Goal: Task Accomplishment & Management: Manage account settings

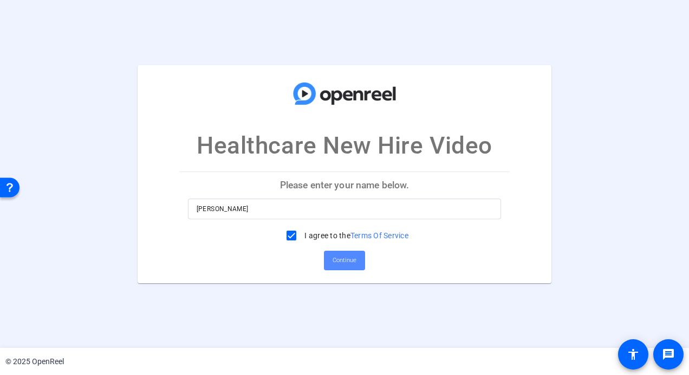
click at [339, 260] on span "Continue" at bounding box center [345, 260] width 24 height 16
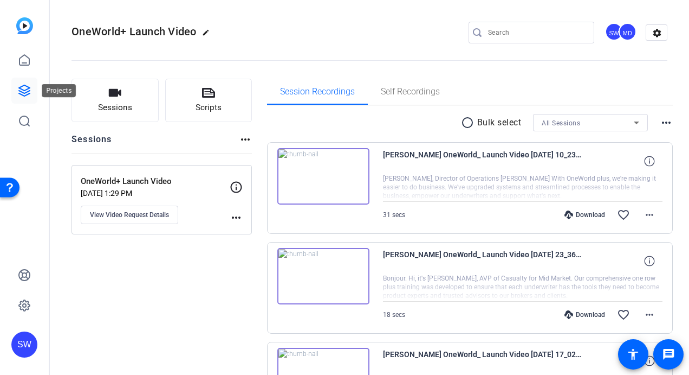
drag, startPoint x: 0, startPoint y: 0, endPoint x: 24, endPoint y: 86, distance: 88.9
click at [24, 86] on icon at bounding box center [24, 90] width 11 height 11
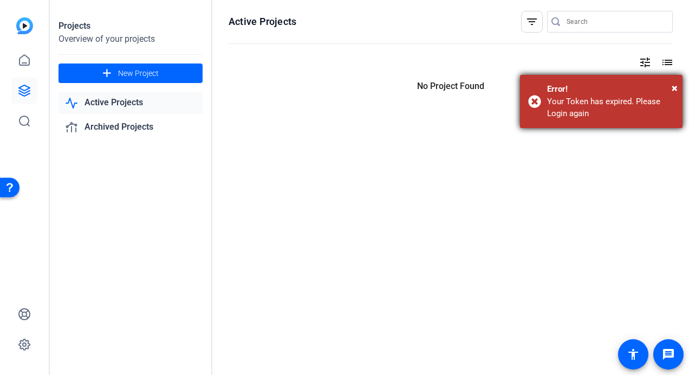
click at [617, 121] on div "× Error! Your Token has expired. Please Login again" at bounding box center [601, 101] width 163 height 53
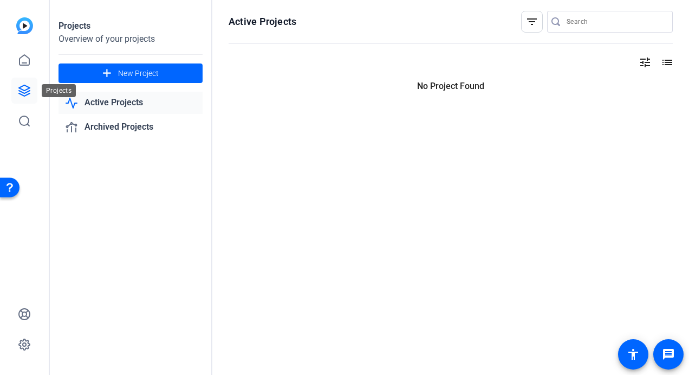
click at [22, 88] on icon at bounding box center [24, 90] width 13 height 13
click at [91, 104] on link "Active Projects" at bounding box center [131, 103] width 144 height 22
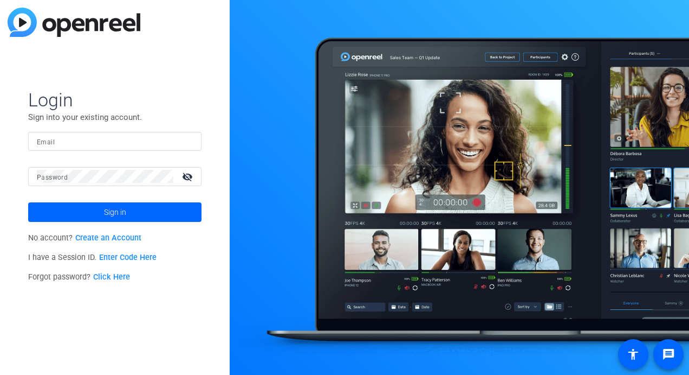
click at [93, 148] on div at bounding box center [115, 141] width 156 height 19
click at [86, 144] on input "Email" at bounding box center [115, 140] width 156 height 13
type input "steven.winiecki@cna.com"
click at [28, 202] on button "Sign in" at bounding box center [114, 212] width 173 height 20
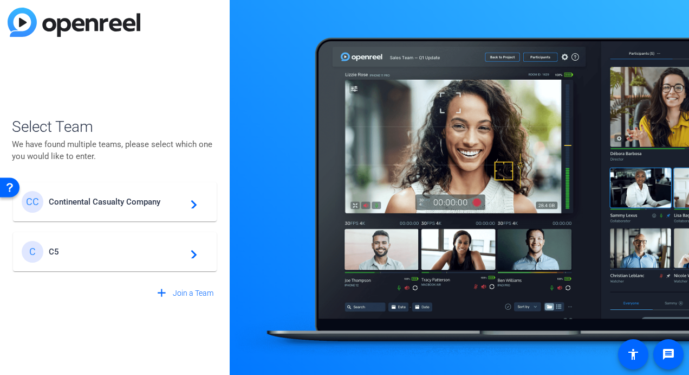
click at [106, 208] on div "CC Continental Casualty Company navigate_next" at bounding box center [115, 202] width 186 height 22
click at [102, 202] on div "CC Continental Casualty Company navigate_next C C5 navigate_next" at bounding box center [115, 221] width 206 height 102
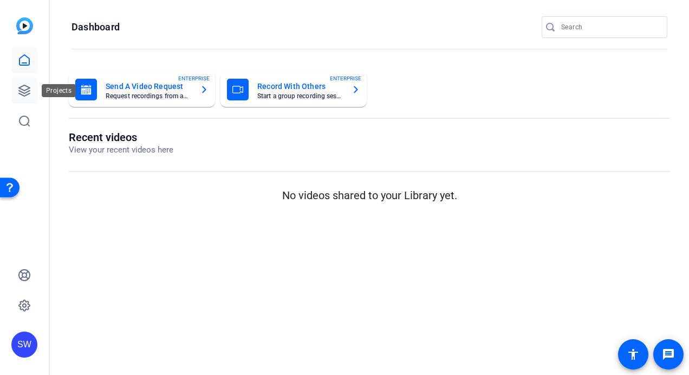
click at [24, 88] on icon at bounding box center [24, 90] width 13 height 13
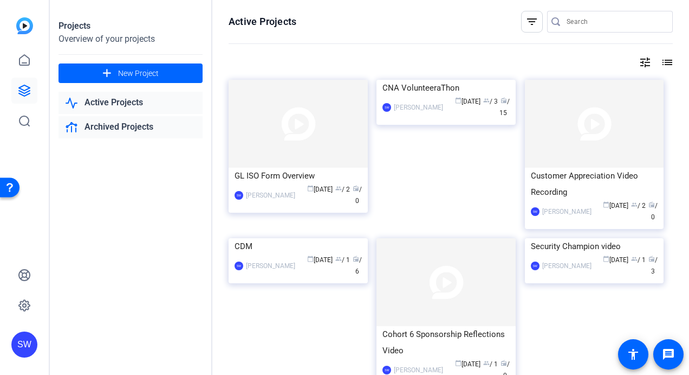
click at [109, 130] on link "Archived Projects" at bounding box center [131, 127] width 144 height 22
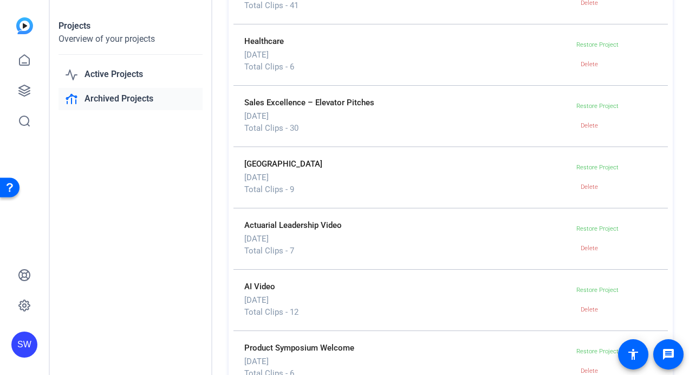
scroll to position [321, 0]
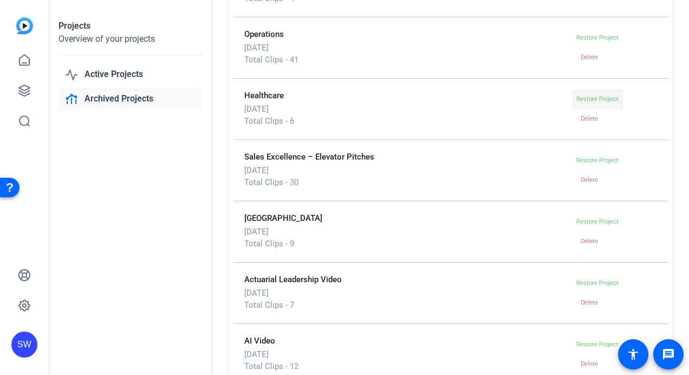
click at [579, 100] on span "Restore Project" at bounding box center [598, 98] width 42 height 7
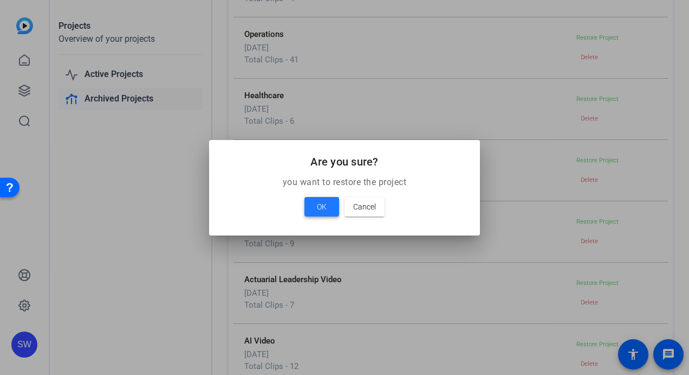
click at [318, 207] on span "OK" at bounding box center [322, 206] width 10 height 13
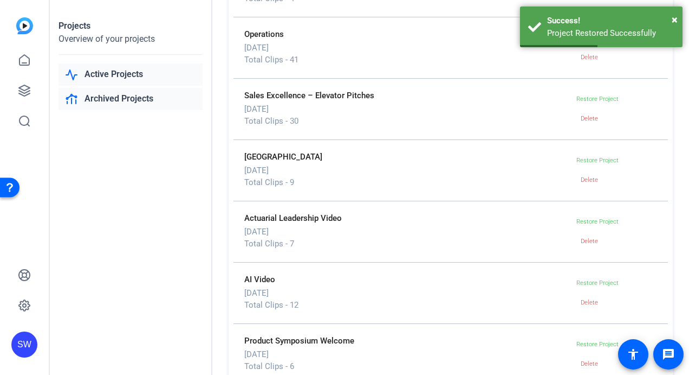
click at [101, 76] on link "Active Projects" at bounding box center [131, 74] width 144 height 22
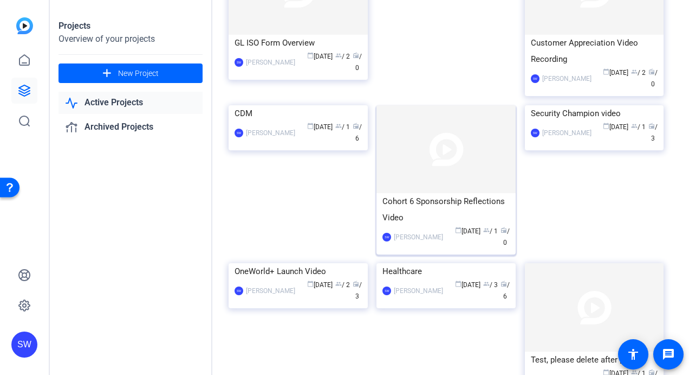
scroll to position [163, 0]
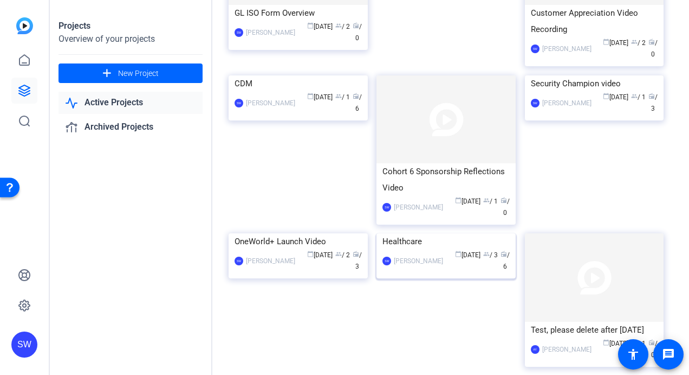
click at [450, 272] on div "calendar_today Apr 21 group / 3 radio / 6" at bounding box center [479, 260] width 61 height 23
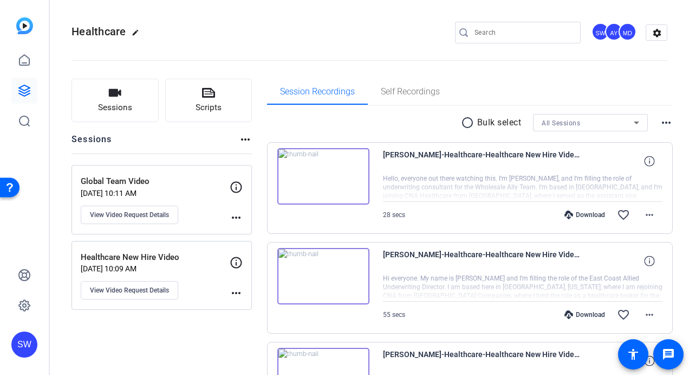
click at [623, 34] on div "MD" at bounding box center [628, 32] width 18 height 18
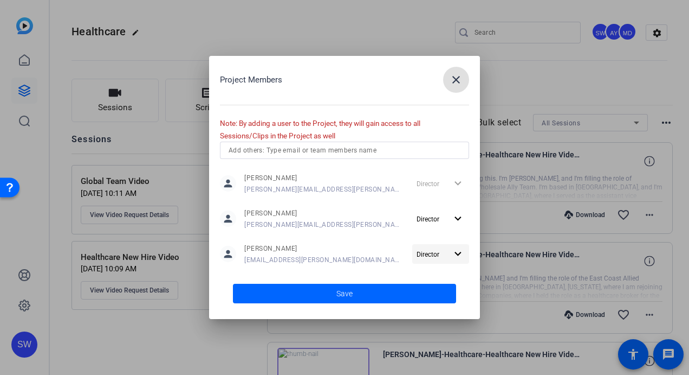
click at [462, 254] on mat-icon "expand_more" at bounding box center [458, 254] width 14 height 14
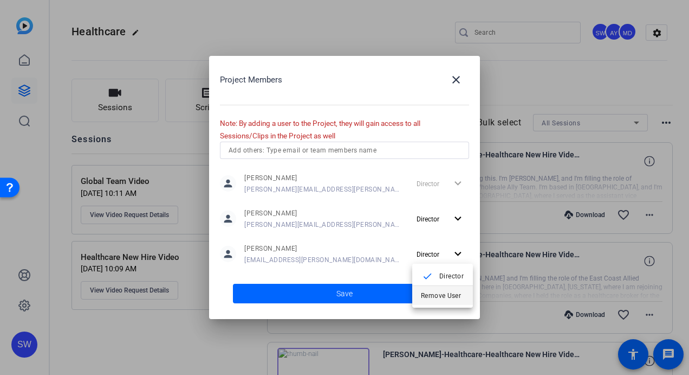
click at [438, 296] on span "Remove User" at bounding box center [441, 296] width 40 height 8
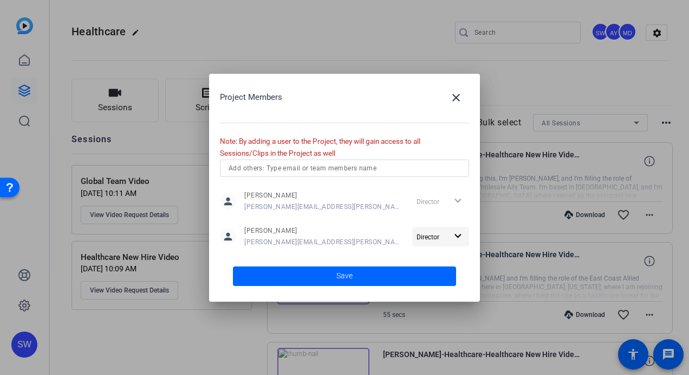
click at [458, 235] on mat-icon "expand_more" at bounding box center [458, 236] width 14 height 14
click at [440, 280] on span "Remove User" at bounding box center [441, 278] width 40 height 8
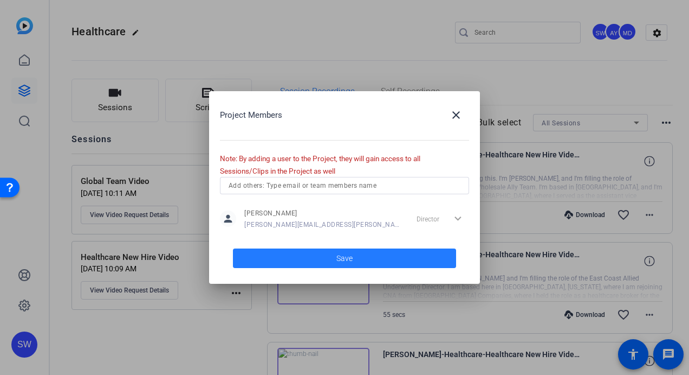
click at [329, 258] on span at bounding box center [344, 258] width 223 height 26
